Goal: Navigation & Orientation: Find specific page/section

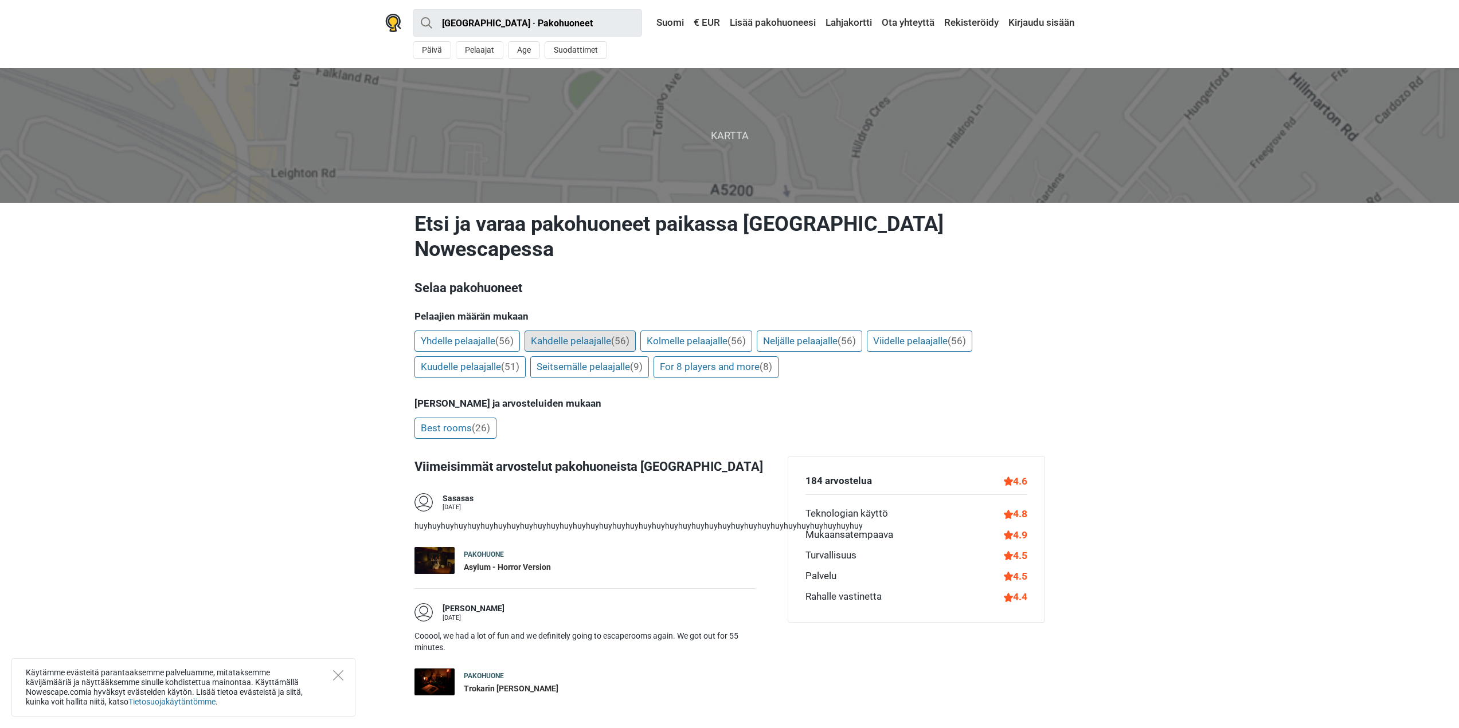
click at [601, 331] on link "Kahdelle pelaajalle (56)" at bounding box center [579, 342] width 111 height 22
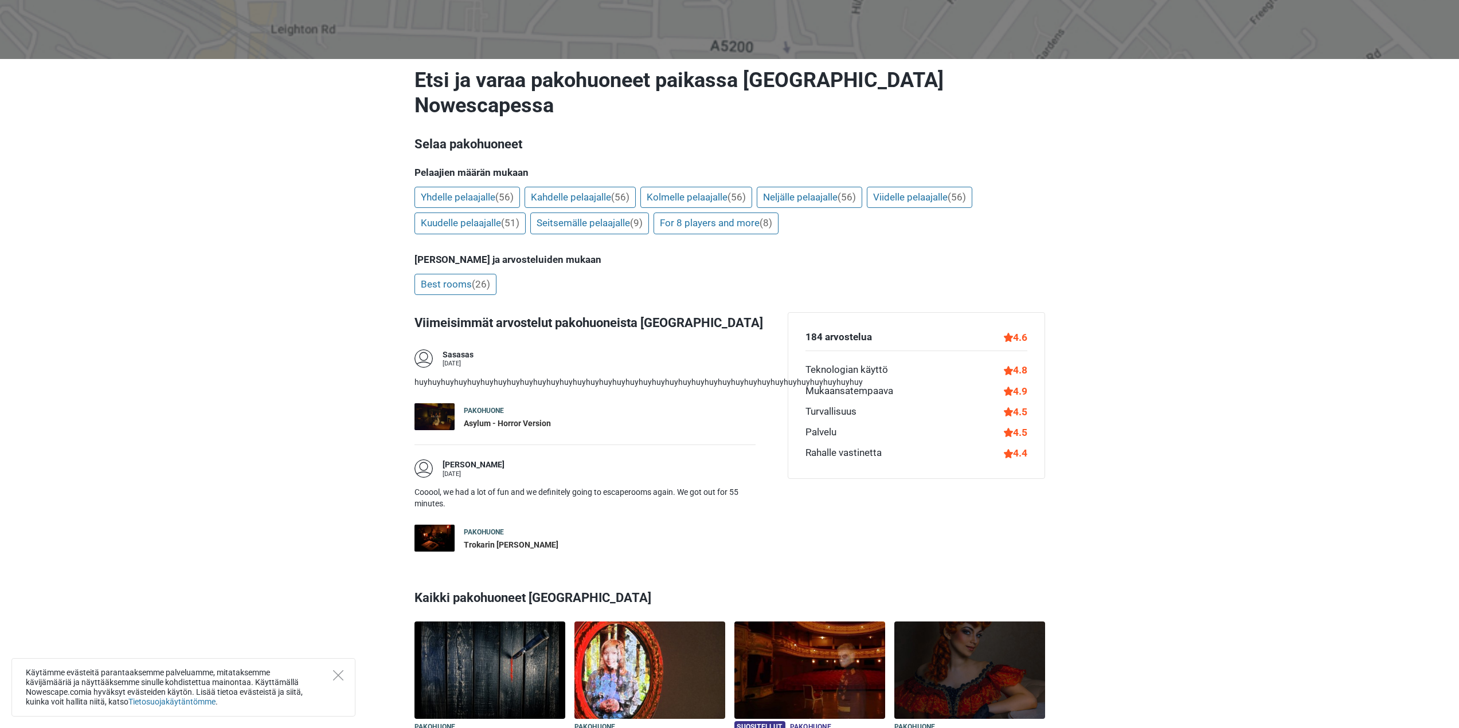
scroll to position [57, 0]
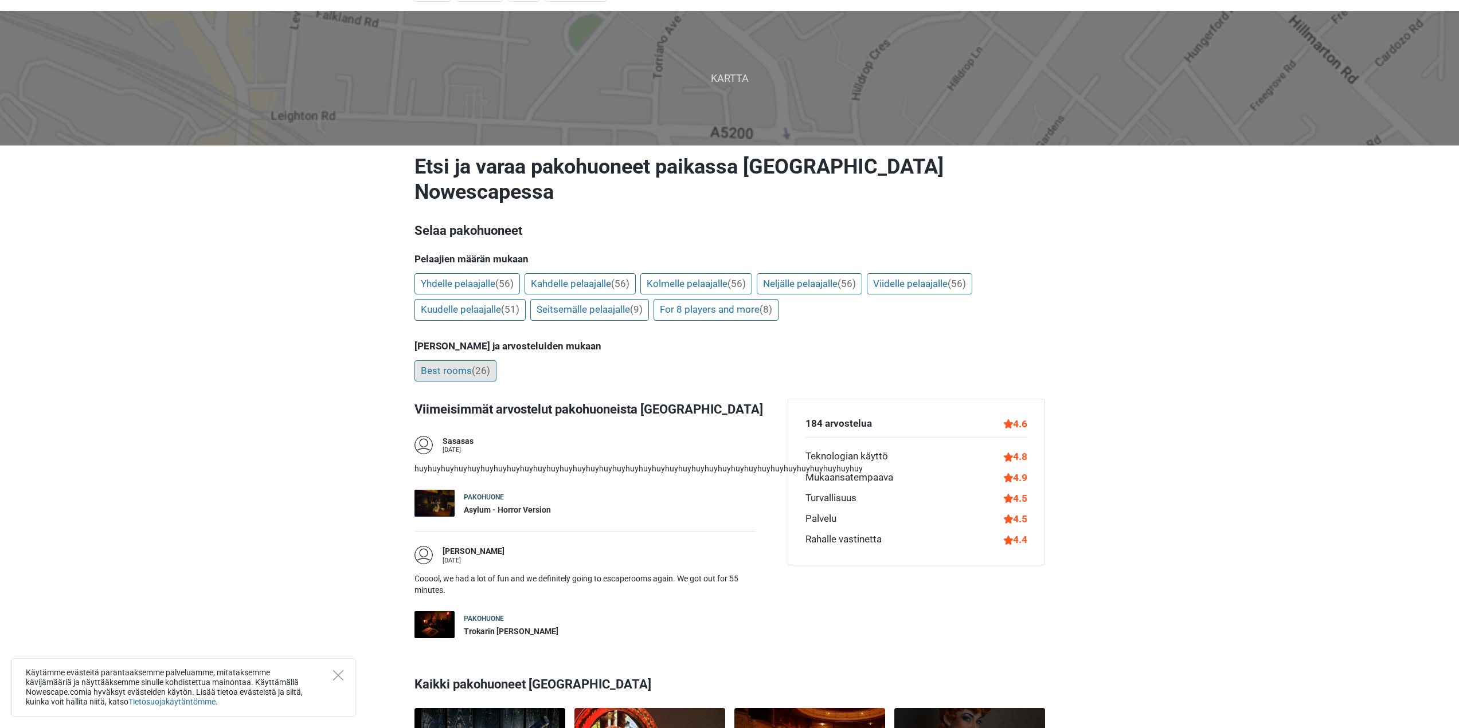
click at [469, 360] on link "Best rooms (26)" at bounding box center [455, 371] width 82 height 22
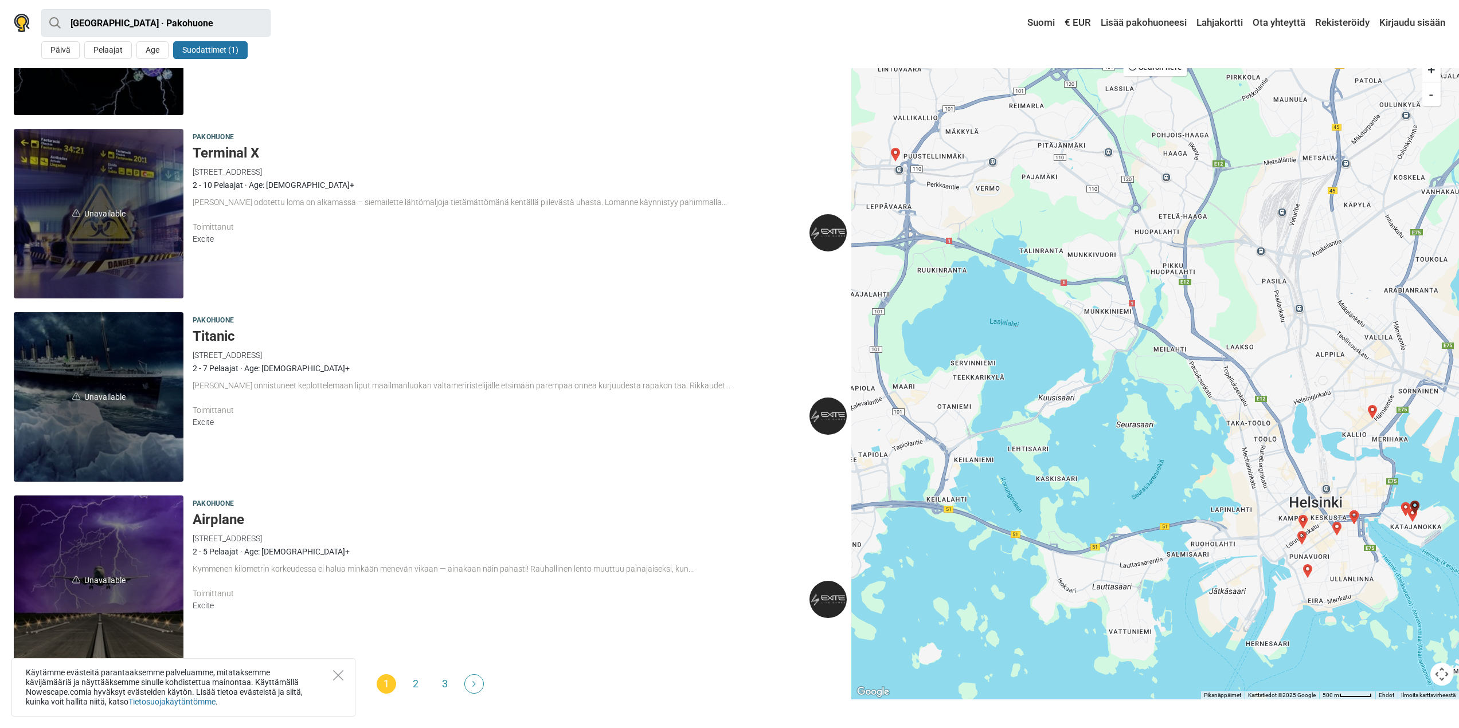
scroll to position [3266, 0]
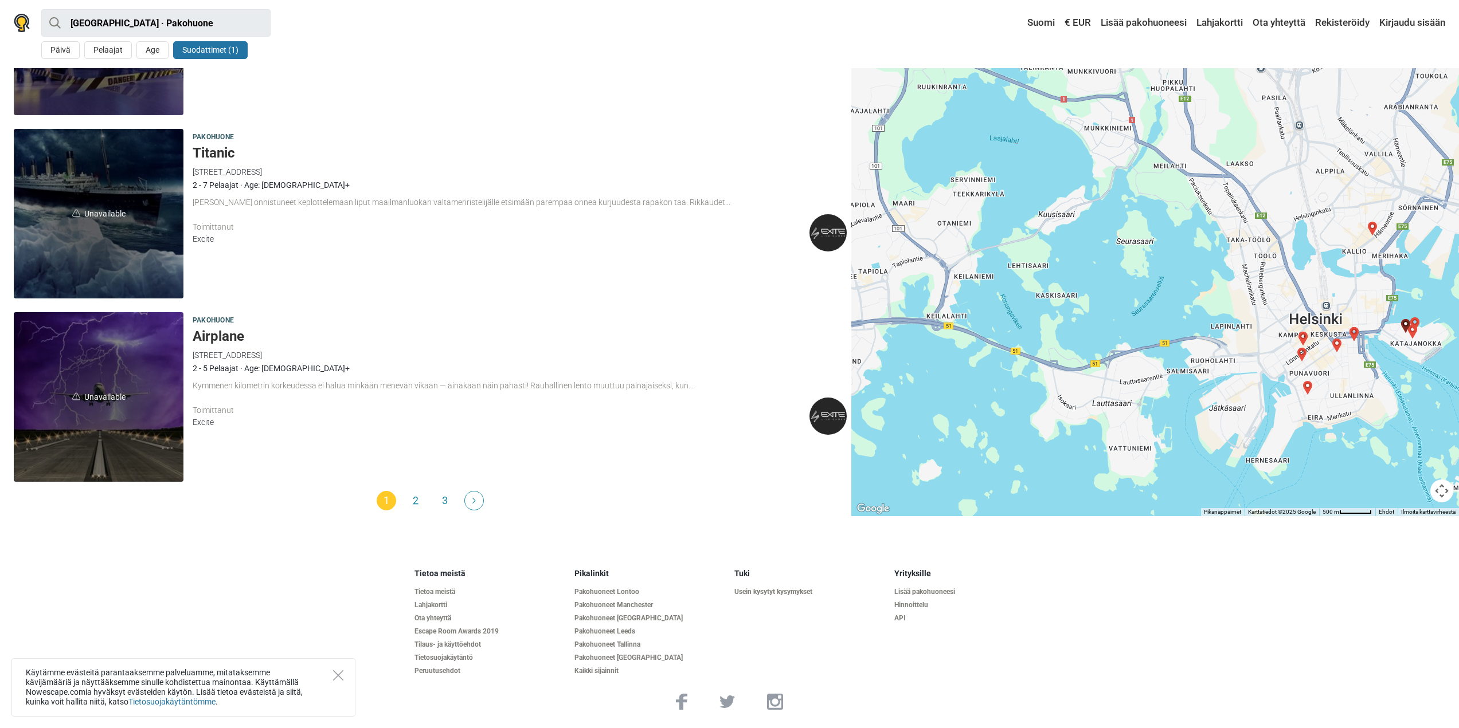
click at [413, 504] on link "2" at bounding box center [415, 500] width 19 height 19
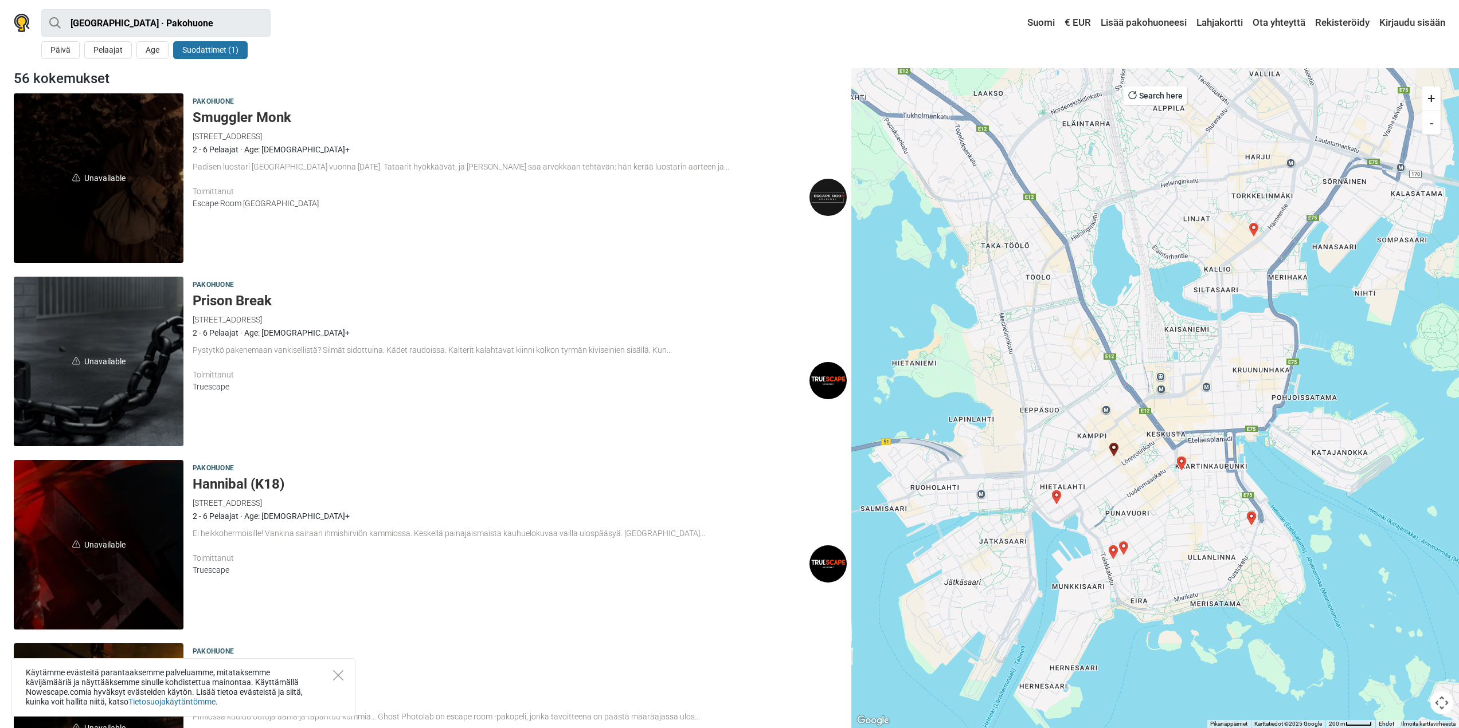
click at [210, 56] on button "Suodattimet (1)" at bounding box center [210, 50] width 75 height 18
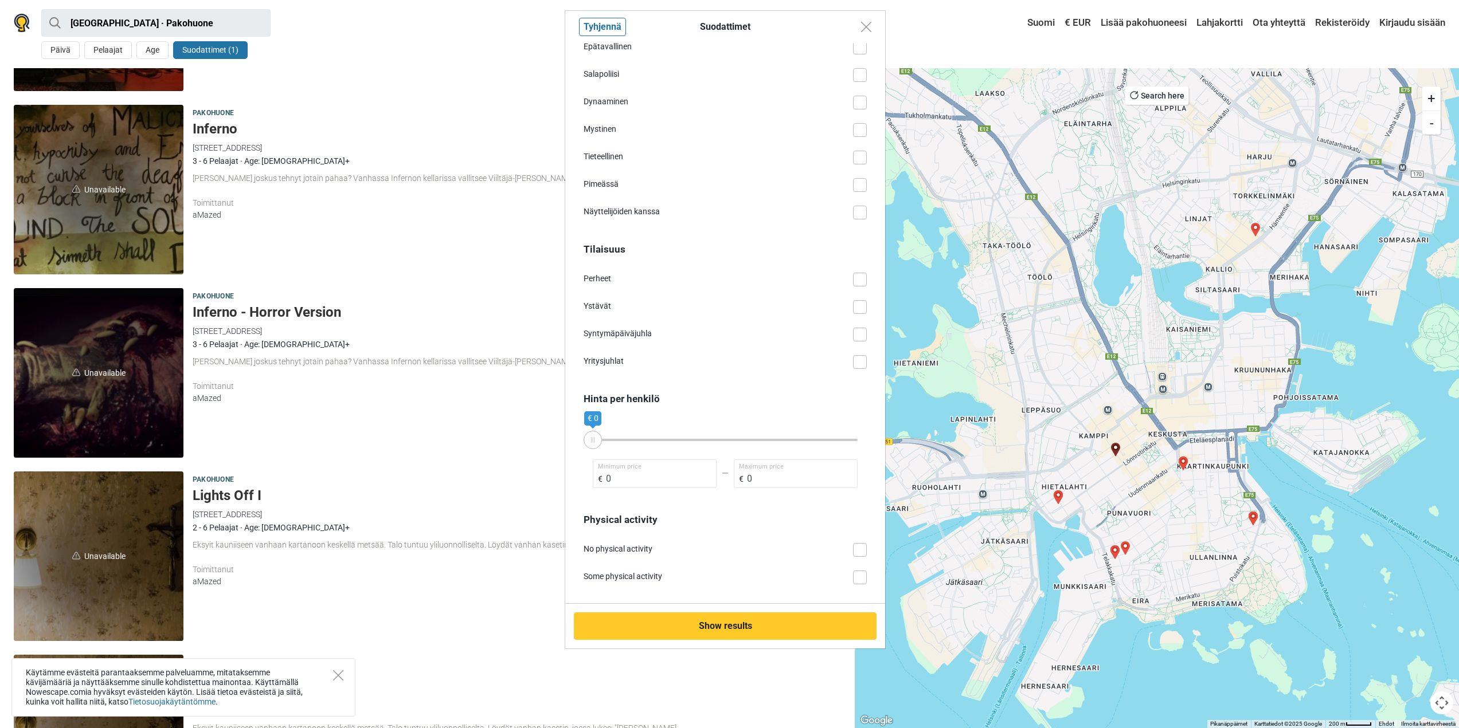
scroll to position [3266, 0]
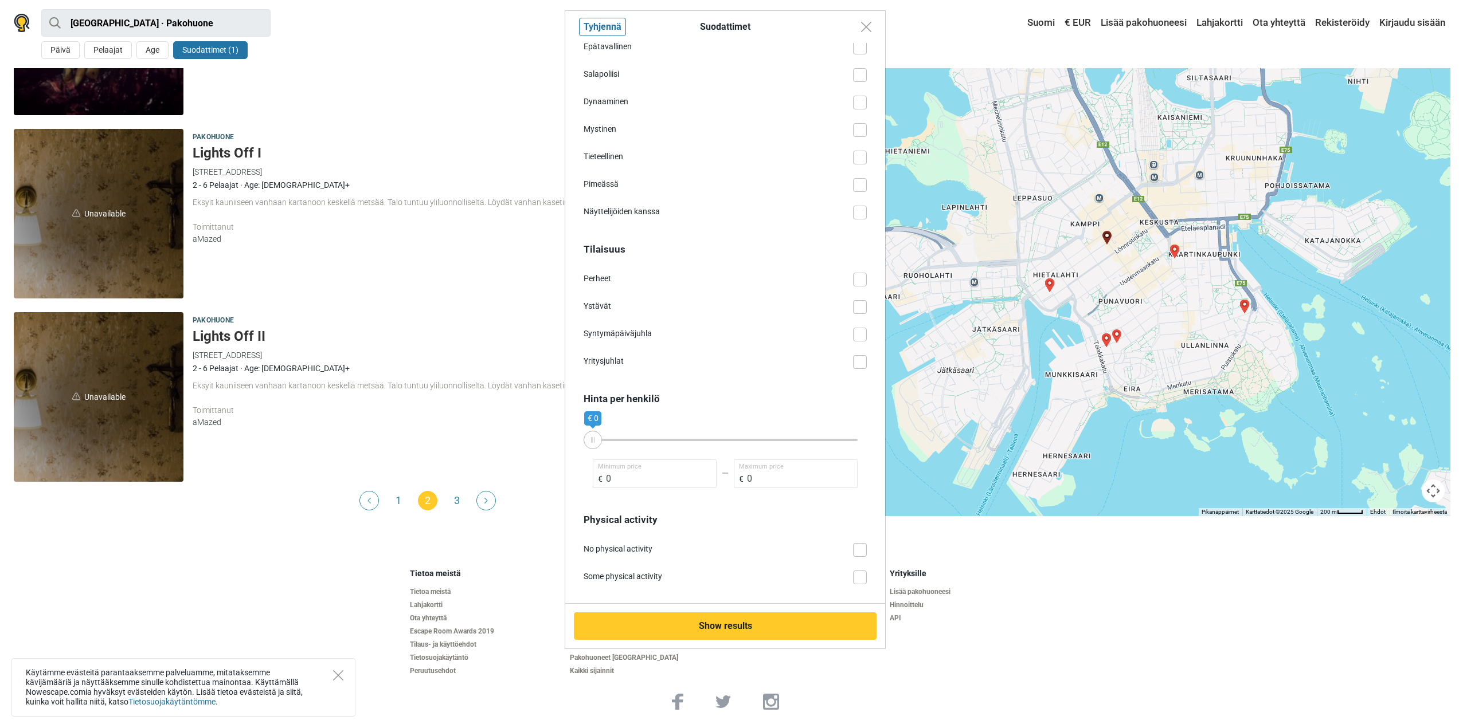
click at [456, 500] on div "Suodattimet Tyhjennä Teema Hauska Epätavallinen Salapoliisi Dynaaminen Mystinen…" at bounding box center [729, 364] width 1459 height 728
click at [865, 26] on img "Close modal" at bounding box center [866, 27] width 10 height 10
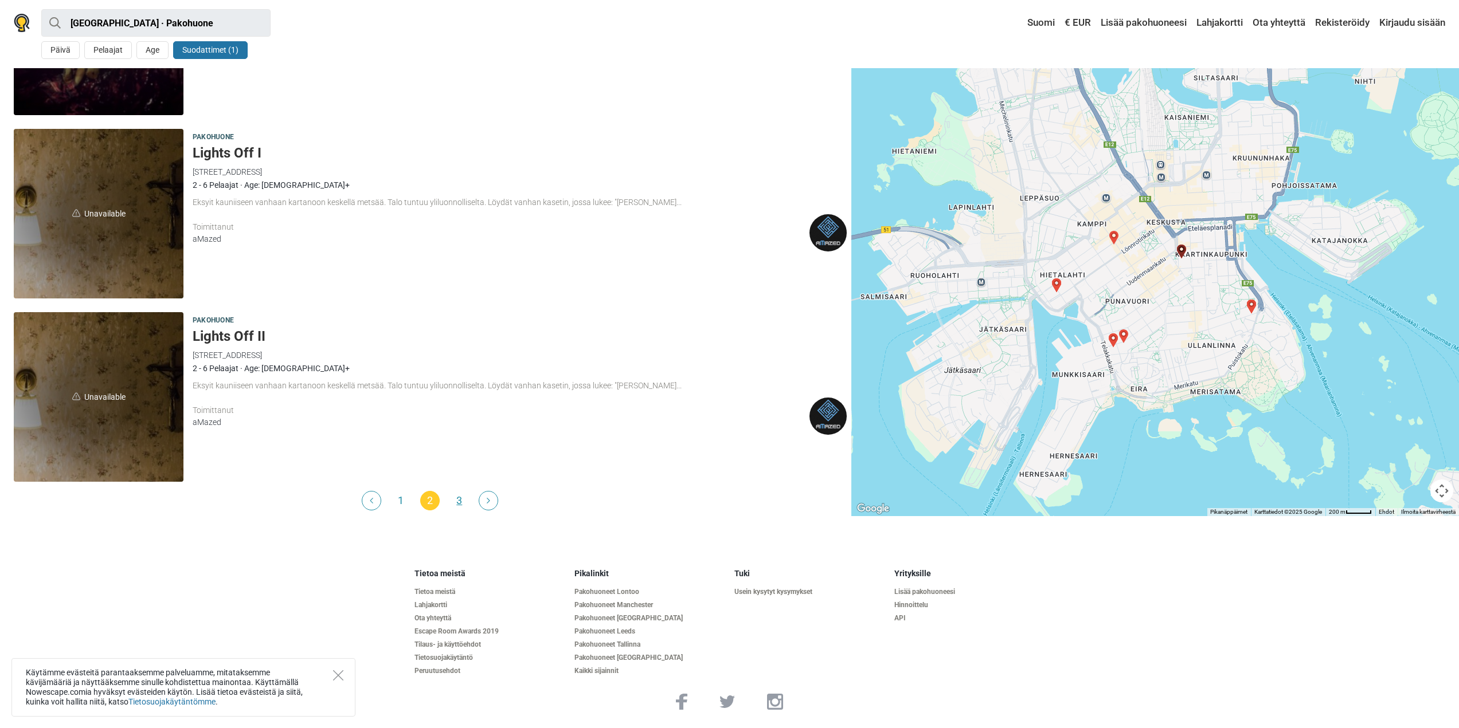
click at [460, 501] on link "3" at bounding box center [458, 500] width 19 height 19
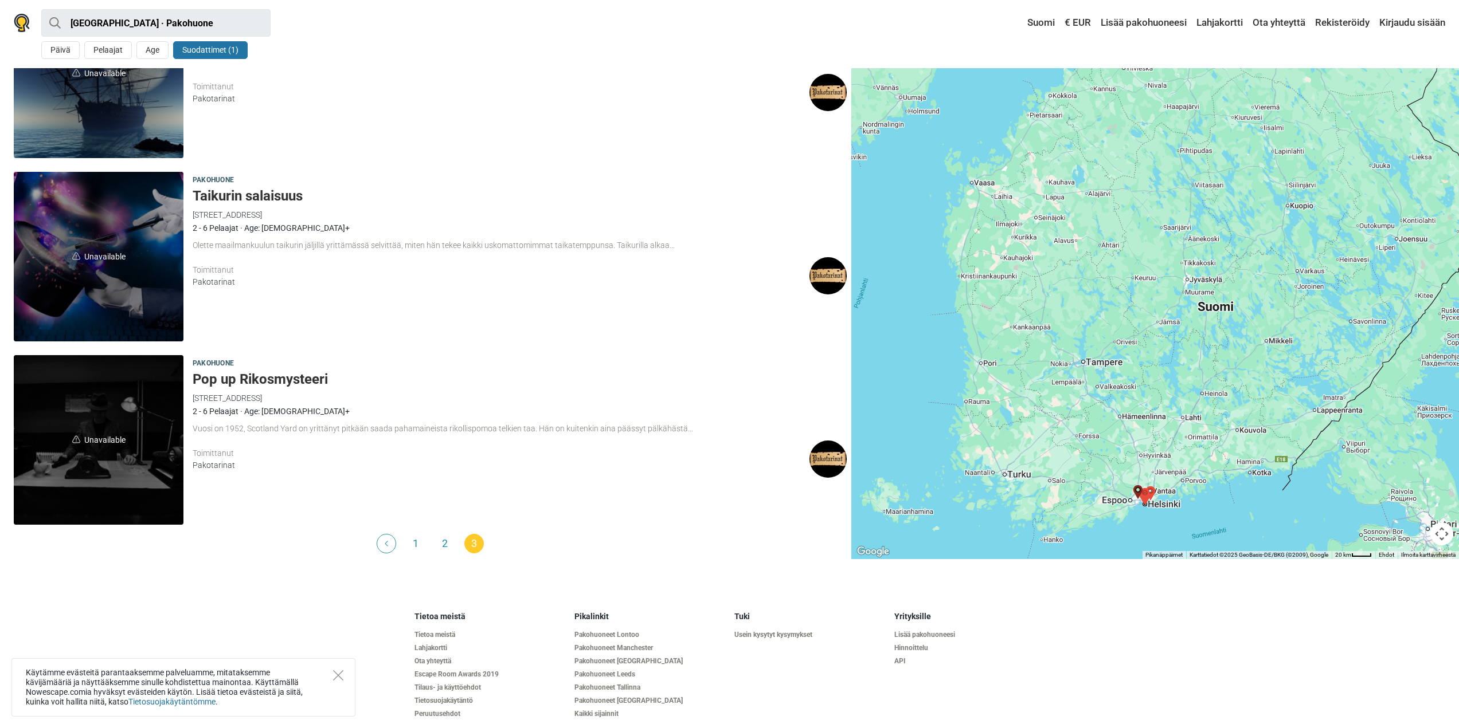
scroll to position [2532, 0]
